Goal: Information Seeking & Learning: Learn about a topic

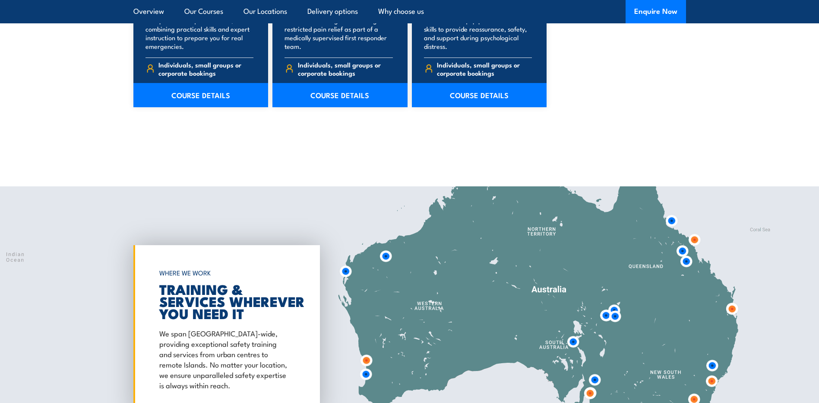
scroll to position [1728, 0]
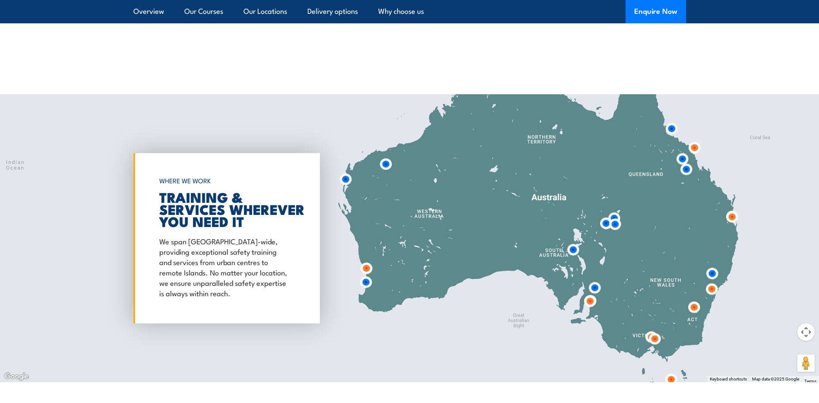
click at [686, 169] on img at bounding box center [686, 169] width 23 height 23
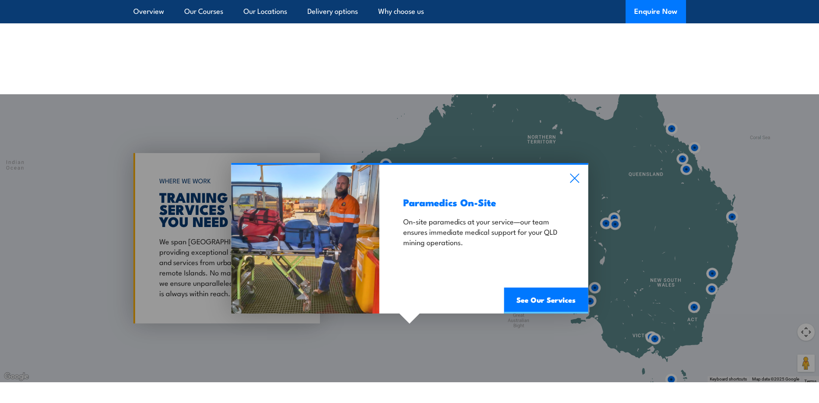
click at [683, 159] on div "Paramedics On-Site On-site paramedics at your service—our team ensures immediat…" at bounding box center [409, 238] width 819 height 288
click at [576, 179] on icon at bounding box center [574, 178] width 9 height 9
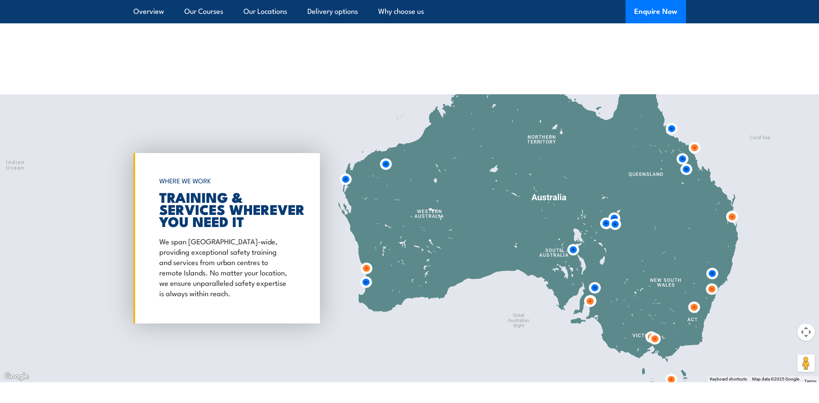
click at [683, 159] on img at bounding box center [686, 169] width 23 height 23
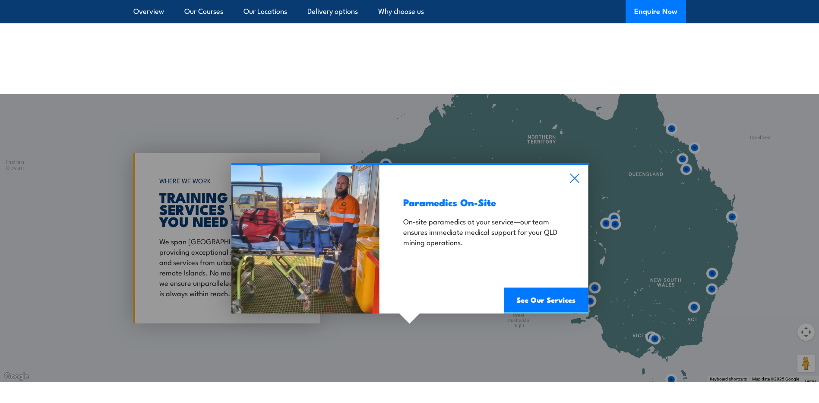
drag, startPoint x: 573, startPoint y: 174, endPoint x: 587, endPoint y: 172, distance: 13.9
click at [574, 174] on icon at bounding box center [575, 178] width 10 height 10
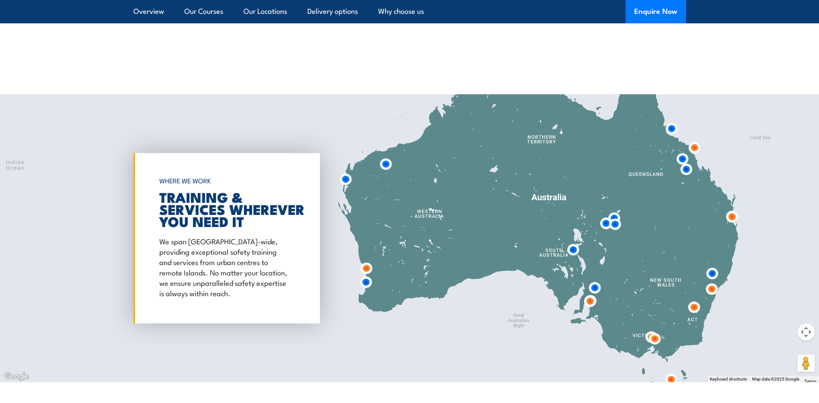
click at [696, 149] on img at bounding box center [694, 147] width 23 height 23
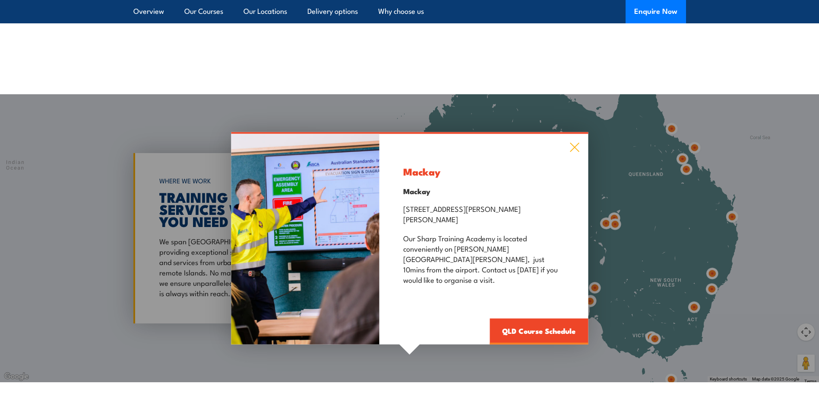
click at [571, 152] on icon at bounding box center [575, 148] width 10 height 10
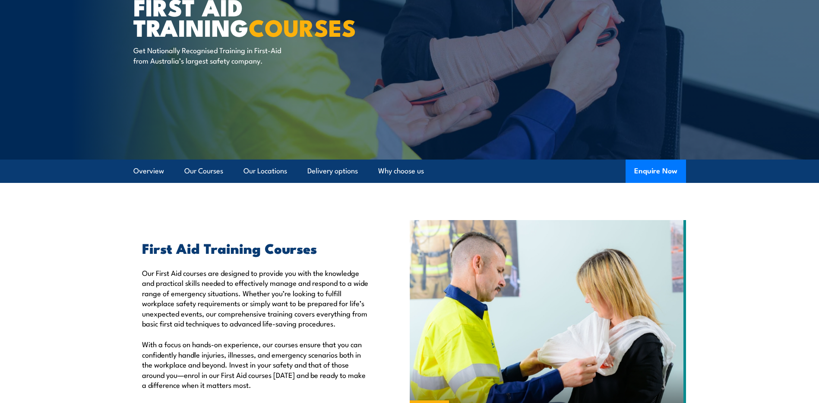
scroll to position [0, 0]
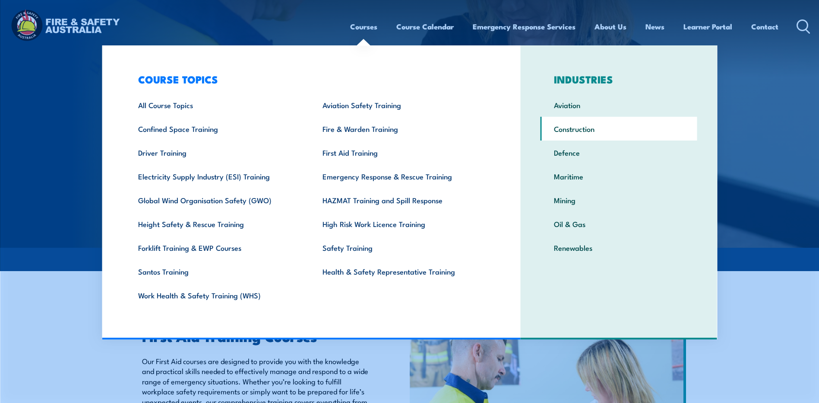
click at [581, 128] on link "Construction" at bounding box center [619, 129] width 157 height 24
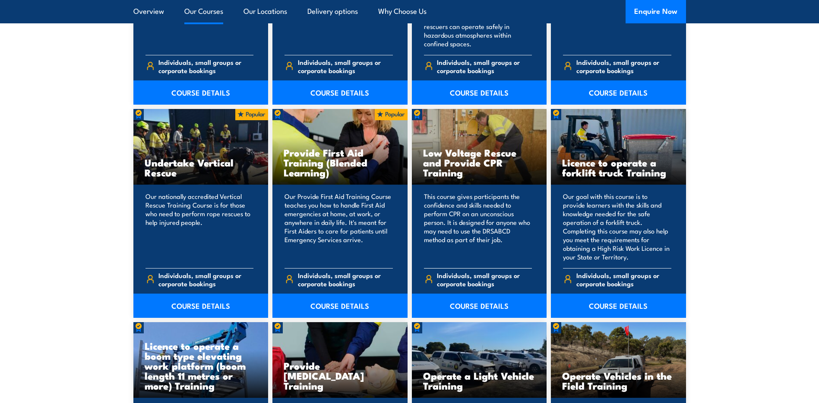
scroll to position [1641, 0]
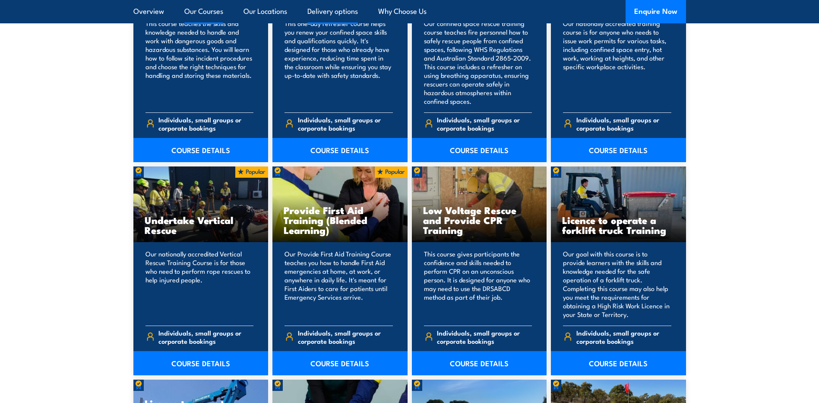
click at [353, 9] on link "Delivery options" at bounding box center [333, 11] width 51 height 23
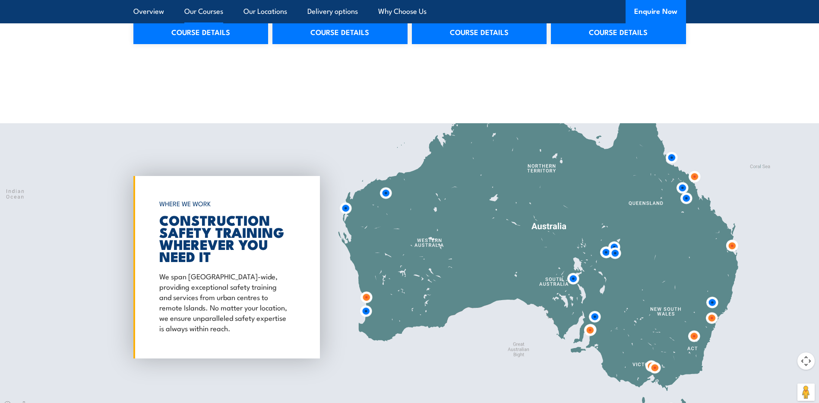
scroll to position [4254, 0]
